Goal: Information Seeking & Learning: Learn about a topic

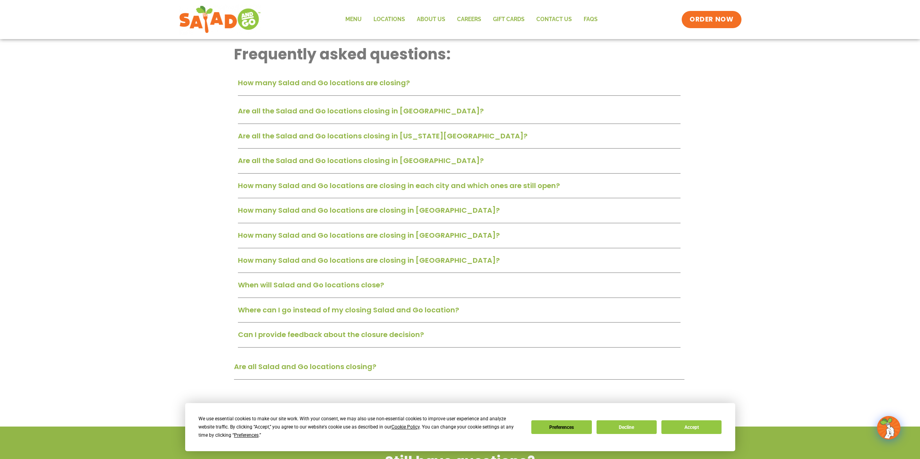
scroll to position [195, 0]
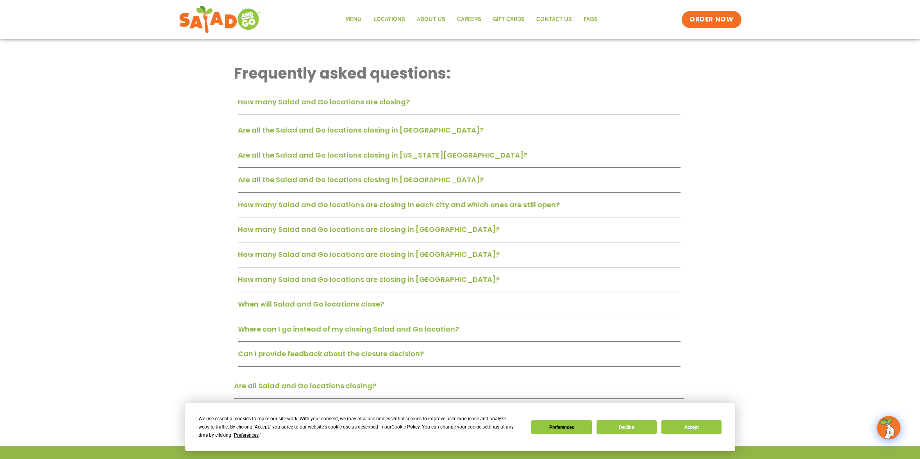
click at [283, 130] on link "Are all the Salad and Go locations closing in [GEOGRAPHIC_DATA]?" at bounding box center [361, 130] width 246 height 10
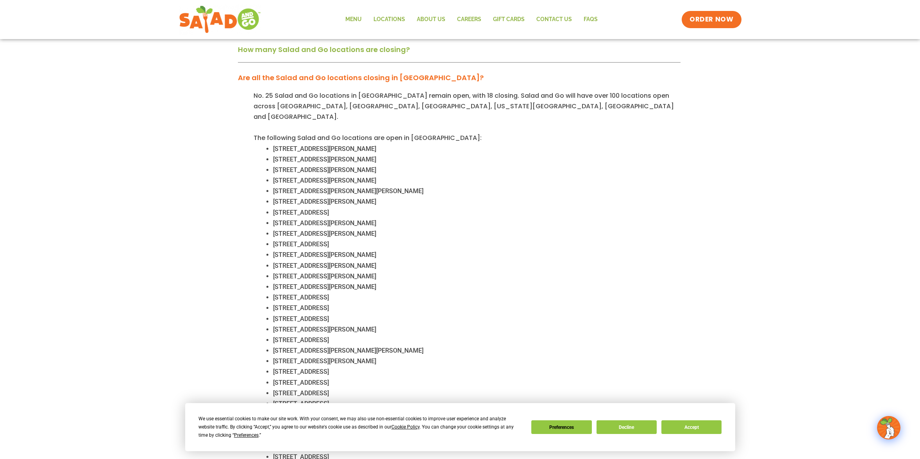
scroll to position [274, 0]
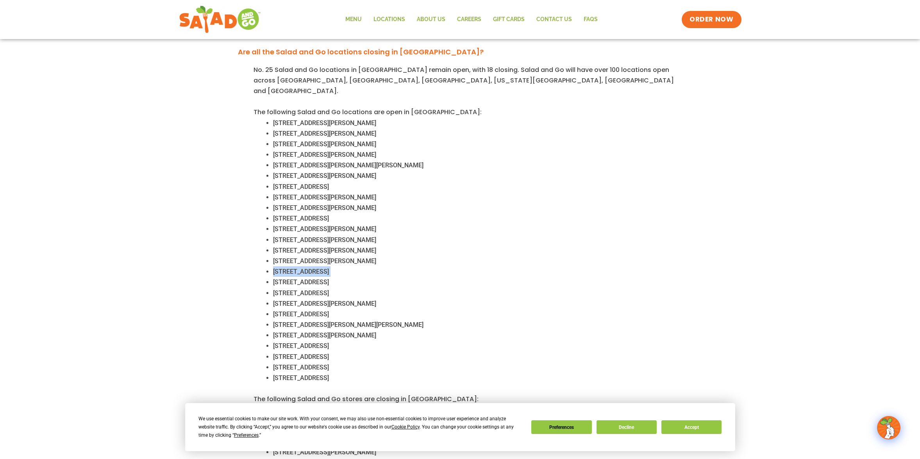
drag, startPoint x: 273, startPoint y: 260, endPoint x: 414, endPoint y: 259, distance: 141.1
click at [414, 266] on li "[STREET_ADDRESS]" at bounding box center [477, 271] width 408 height 11
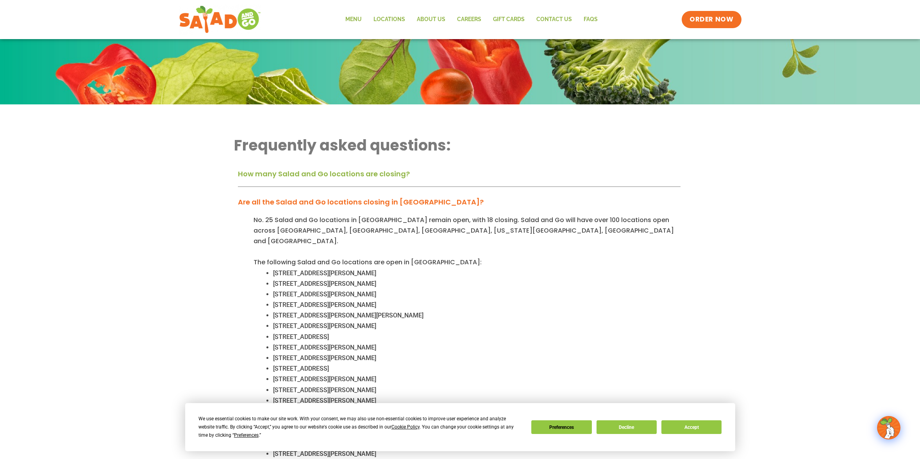
scroll to position [117, 0]
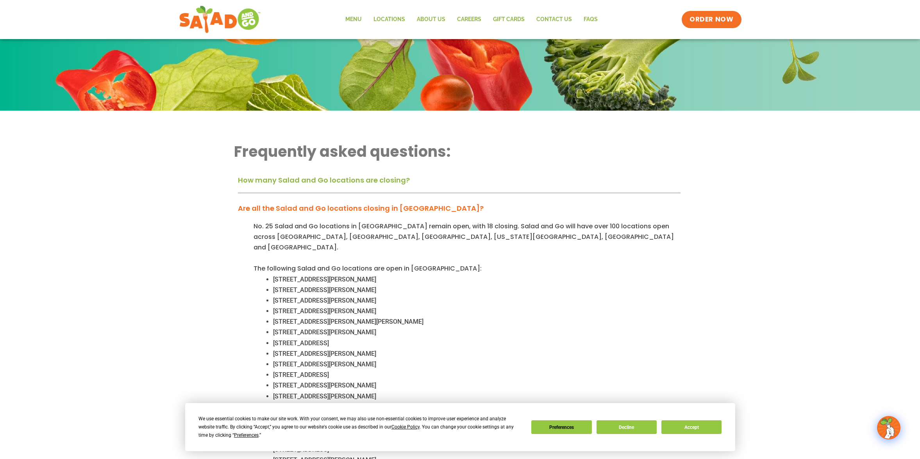
click at [292, 180] on link "How many Salad and Go locations are closing?" at bounding box center [324, 180] width 172 height 10
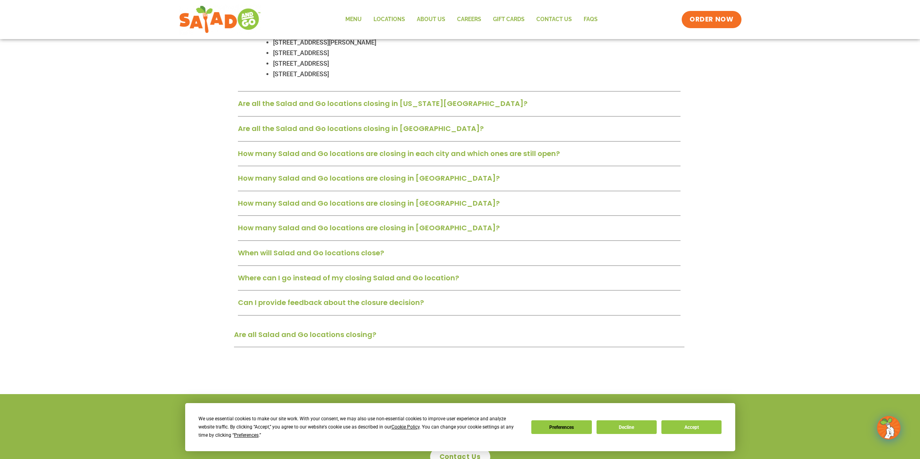
scroll to position [821, 0]
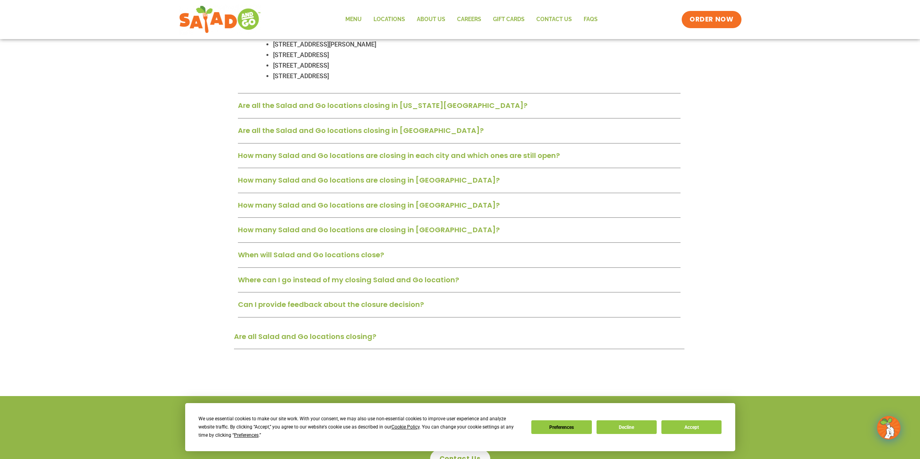
click at [263, 250] on link "When will Salad and Go locations close?" at bounding box center [311, 255] width 146 height 10
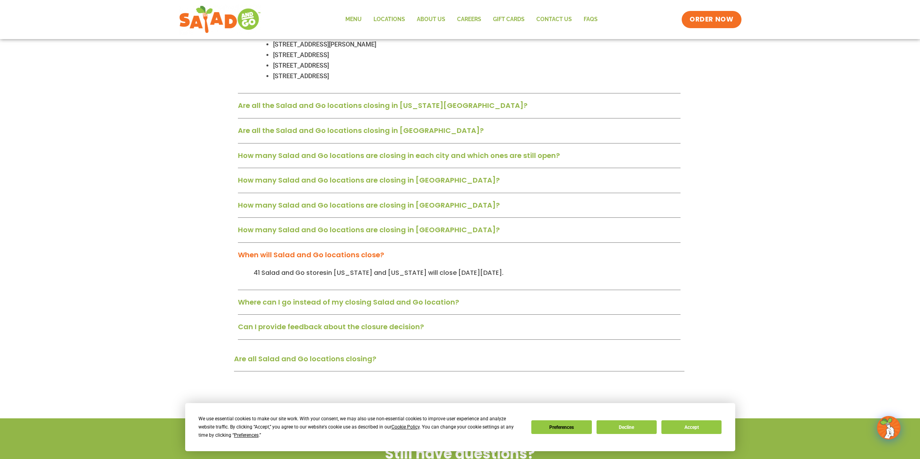
click at [258, 322] on link "Can I provide feedback about the closure decision?" at bounding box center [331, 327] width 186 height 10
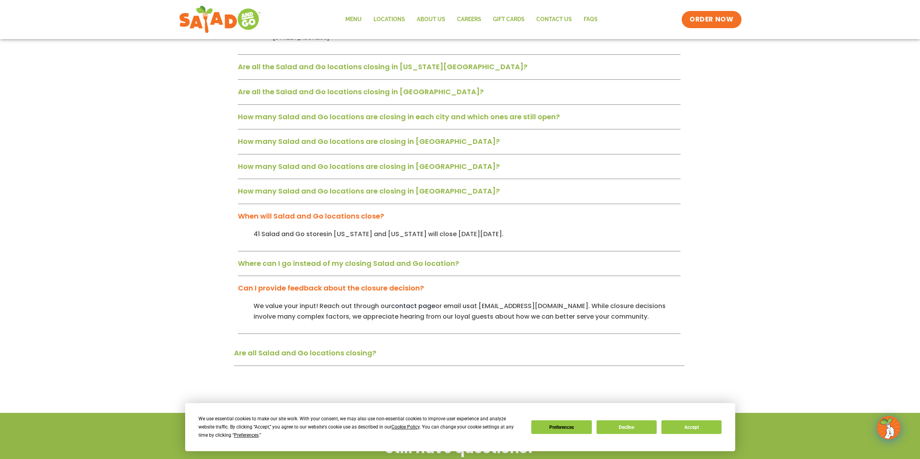
scroll to position [860, 0]
click at [256, 347] on link "Are all Salad and Go locations closing?" at bounding box center [305, 352] width 142 height 10
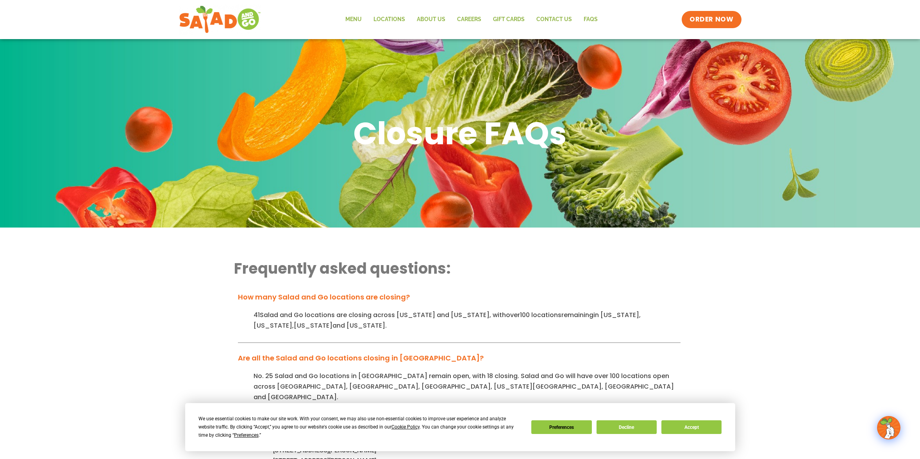
scroll to position [0, 0]
click at [436, 19] on link "About Us" at bounding box center [431, 20] width 40 height 18
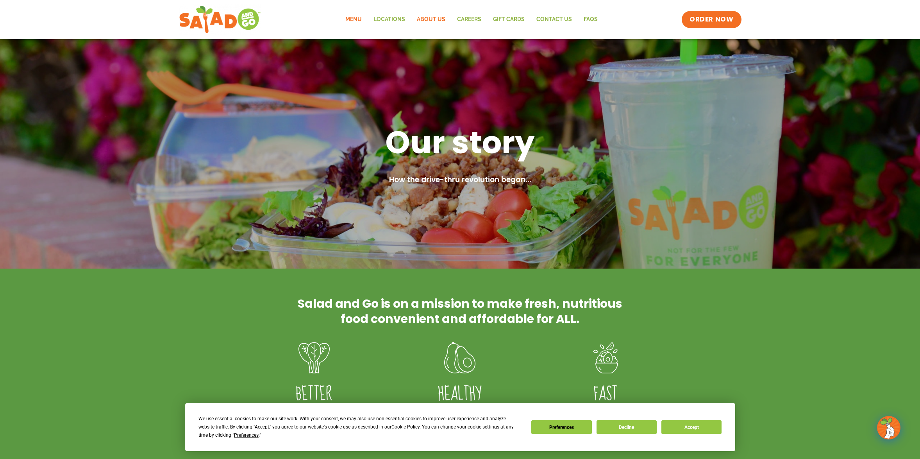
click at [358, 16] on link "Menu" at bounding box center [354, 20] width 28 height 18
